Goal: Task Accomplishment & Management: Complete application form

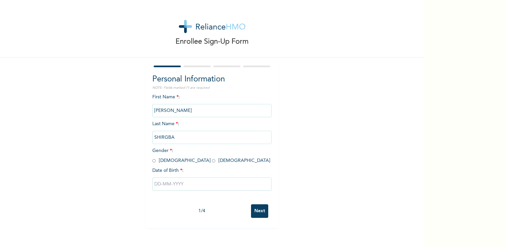
click at [161, 162] on span "Gender * : [DEMOGRAPHIC_DATA] [DEMOGRAPHIC_DATA]" at bounding box center [211, 155] width 118 height 15
click at [154, 160] on span "Gender * : [DEMOGRAPHIC_DATA] [DEMOGRAPHIC_DATA]" at bounding box center [211, 155] width 118 height 15
click at [152, 161] on input "radio" at bounding box center [153, 161] width 3 height 6
radio input "true"
click at [174, 186] on input "text" at bounding box center [211, 184] width 119 height 13
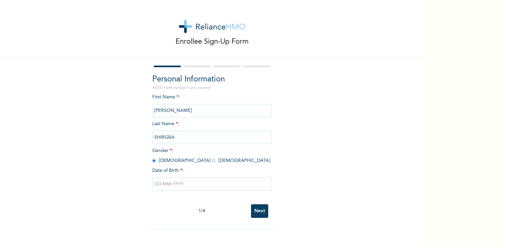
select select "7"
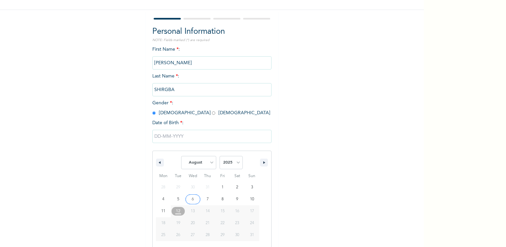
scroll to position [54, 0]
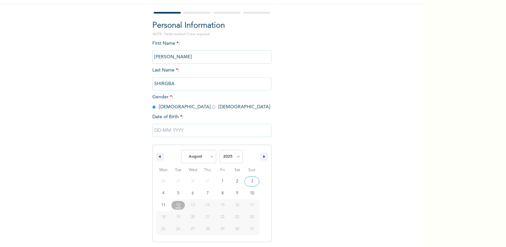
click at [215, 128] on input "text" at bounding box center [211, 130] width 119 height 13
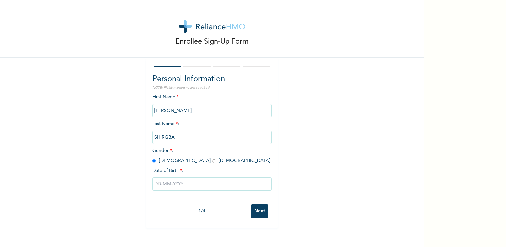
scroll to position [0, 0]
click at [215, 179] on input "text" at bounding box center [211, 184] width 119 height 13
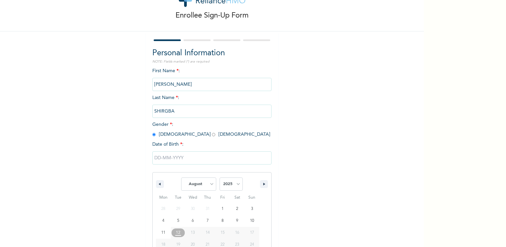
scroll to position [54, 0]
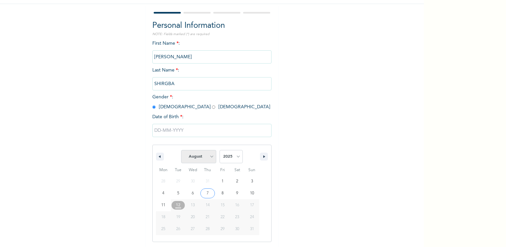
click at [209, 156] on select "January February March April May June July August September October November De…" at bounding box center [198, 156] width 35 height 13
select select "3"
click at [181, 150] on select "January February March April May June July August September October November De…" at bounding box center [198, 156] width 35 height 13
type input "[DATE]"
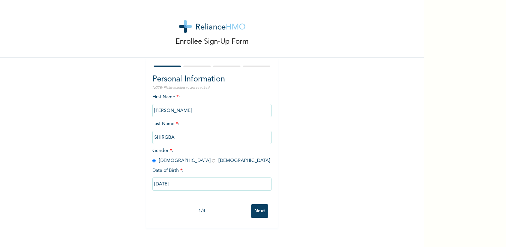
click at [200, 184] on input "[DATE]" at bounding box center [211, 184] width 119 height 13
select select "3"
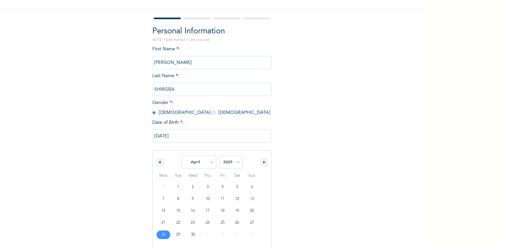
scroll to position [54, 0]
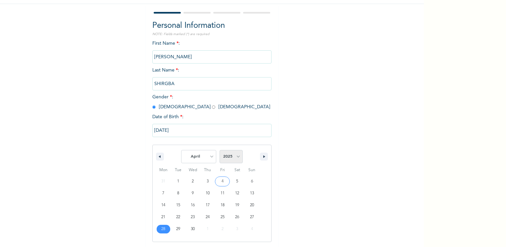
click at [235, 154] on select "2025 2024 2023 2022 2021 2020 2019 2018 2017 2016 2015 2014 2013 2012 2011 2010…" at bounding box center [231, 156] width 23 height 13
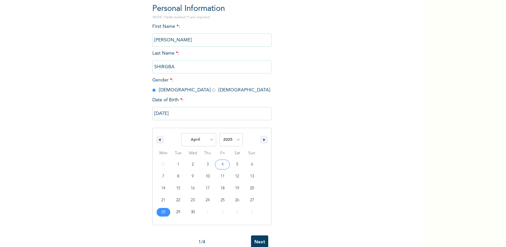
scroll to position [87, 0]
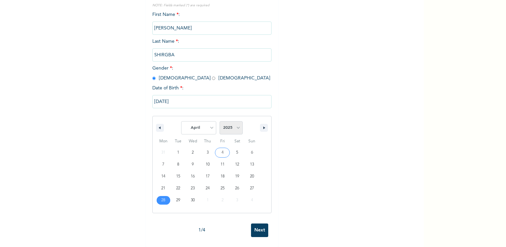
click at [234, 121] on select "2025 2024 2023 2022 2021 2020 2019 2018 2017 2016 2015 2014 2013 2012 2011 2010…" at bounding box center [231, 127] width 23 height 13
select select "1983"
click at [220, 121] on select "2025 2024 2023 2022 2021 2020 2019 2018 2017 2016 2015 2014 2013 2012 2011 2010…" at bounding box center [231, 127] width 23 height 13
click at [201, 96] on input "[DATE]" at bounding box center [211, 101] width 119 height 13
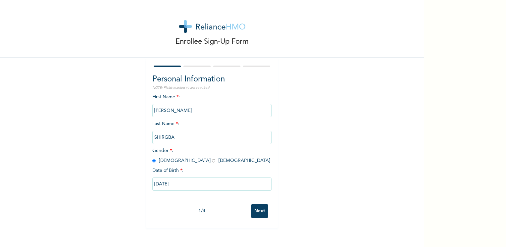
scroll to position [0, 0]
click at [201, 183] on input "[DATE]" at bounding box center [211, 184] width 119 height 13
select select "3"
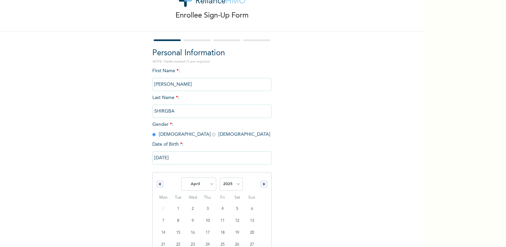
scroll to position [54, 0]
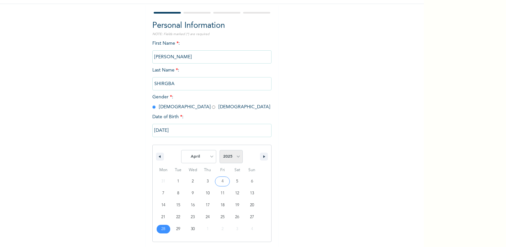
click at [239, 153] on select "2025 2024 2023 2022 2021 2020 2019 2018 2017 2016 2015 2014 2013 2012 2011 2010…" at bounding box center [231, 156] width 23 height 13
select select "1983"
click at [220, 150] on select "2025 2024 2023 2022 2021 2020 2019 2018 2017 2016 2015 2014 2013 2012 2011 2010…" at bounding box center [231, 156] width 23 height 13
click at [187, 129] on input "[DATE]" at bounding box center [211, 130] width 119 height 13
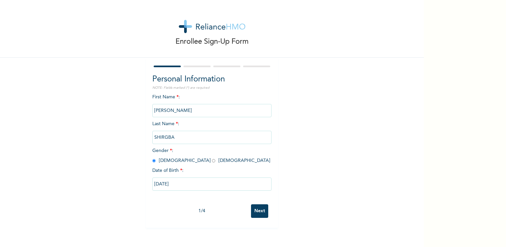
click at [197, 186] on input "[DATE]" at bounding box center [211, 184] width 119 height 13
select select "3"
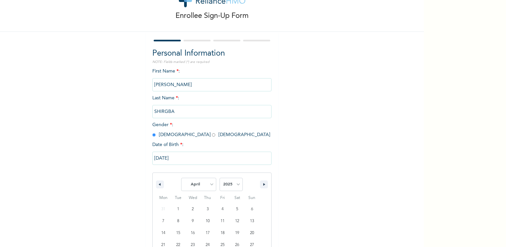
scroll to position [54, 0]
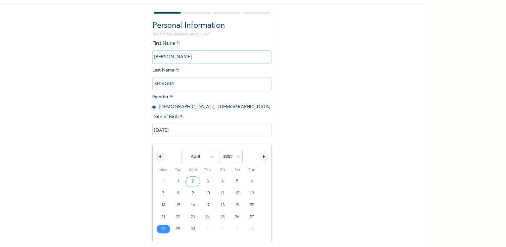
click at [185, 131] on input "[DATE]" at bounding box center [211, 130] width 119 height 13
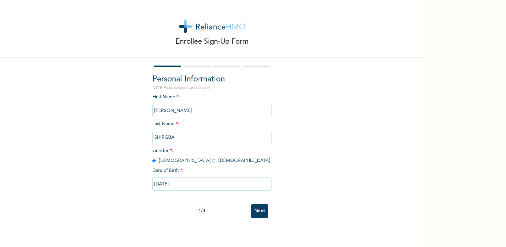
click at [210, 188] on input "[DATE]" at bounding box center [211, 184] width 119 height 13
select select "3"
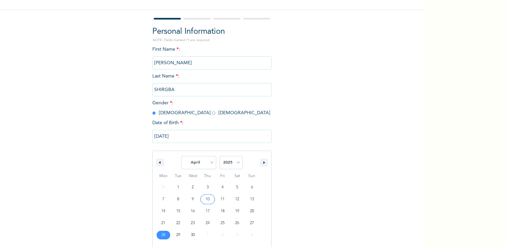
scroll to position [54, 0]
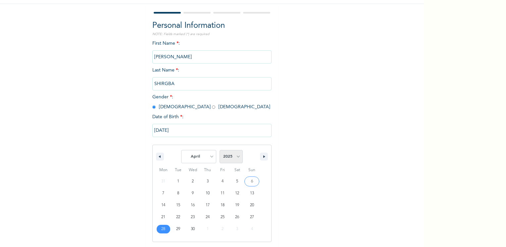
click at [221, 156] on select "2025 2024 2023 2022 2021 2020 2019 2018 2017 2016 2015 2014 2013 2012 2011 2010…" at bounding box center [231, 156] width 23 height 13
select select "1983"
click at [220, 150] on select "2025 2024 2023 2022 2021 2020 2019 2018 2017 2016 2015 2014 2013 2012 2011 2010…" at bounding box center [231, 156] width 23 height 13
click at [204, 134] on input "[DATE]" at bounding box center [211, 130] width 119 height 13
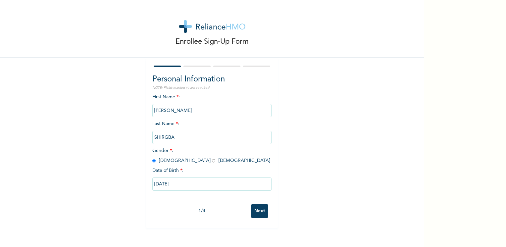
scroll to position [0, 0]
click at [202, 182] on input "[DATE]" at bounding box center [211, 184] width 119 height 13
select select "3"
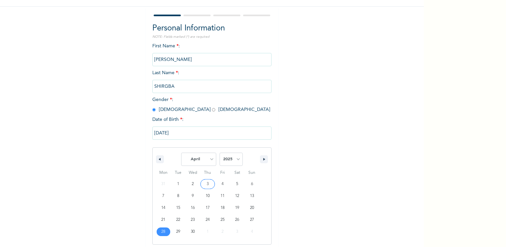
scroll to position [54, 0]
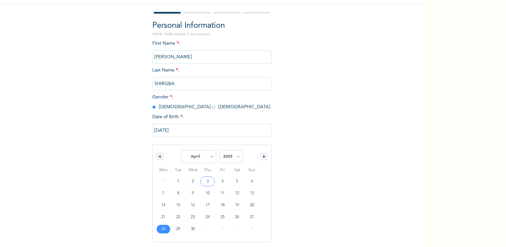
click at [177, 132] on input "[DATE]" at bounding box center [211, 130] width 119 height 13
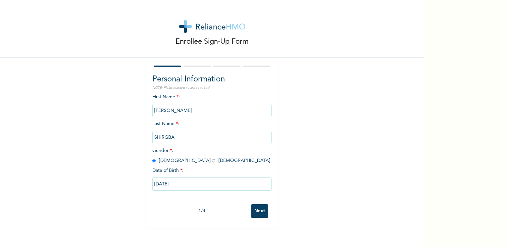
click at [167, 185] on input "[DATE]" at bounding box center [211, 184] width 119 height 13
select select "3"
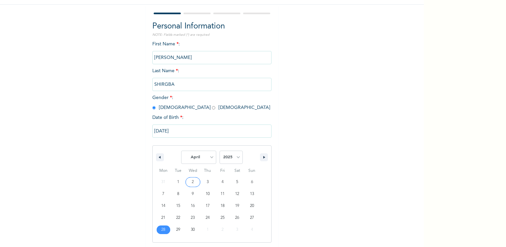
scroll to position [54, 0]
click at [235, 158] on select "2025 2024 2023 2022 2021 2020 2019 2018 2017 2016 2015 2014 2013 2012 2011 2010…" at bounding box center [231, 156] width 23 height 13
select select "1983"
click at [220, 150] on select "2025 2024 2023 2022 2021 2020 2019 2018 2017 2016 2015 2014 2013 2012 2011 2010…" at bounding box center [231, 156] width 23 height 13
type input "[DATE]"
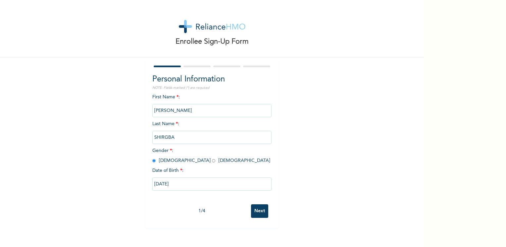
scroll to position [0, 0]
click at [167, 109] on input "[PERSON_NAME]" at bounding box center [211, 110] width 119 height 13
click at [203, 113] on input "[PERSON_NAME]" at bounding box center [211, 110] width 119 height 13
click at [196, 112] on input "[PERSON_NAME]" at bounding box center [211, 110] width 119 height 13
